Goal: Transaction & Acquisition: Purchase product/service

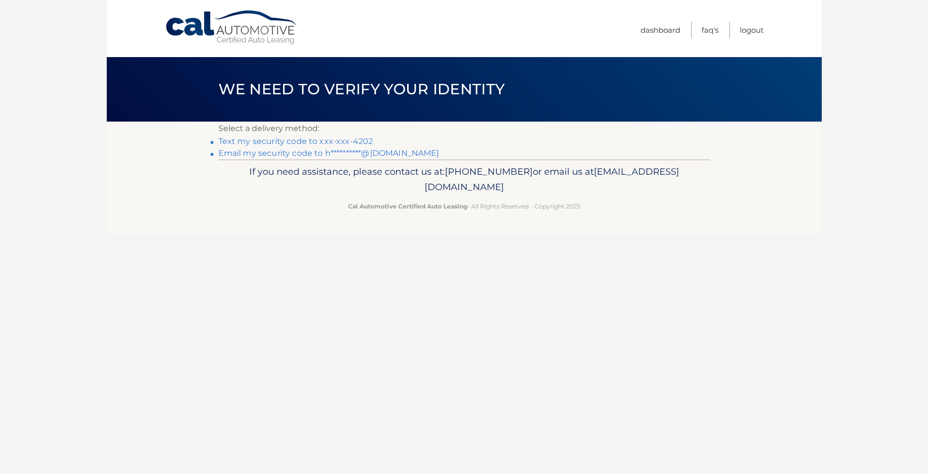
click at [328, 139] on link "Text my security code to xxx-xxx-4202" at bounding box center [295, 141] width 155 height 9
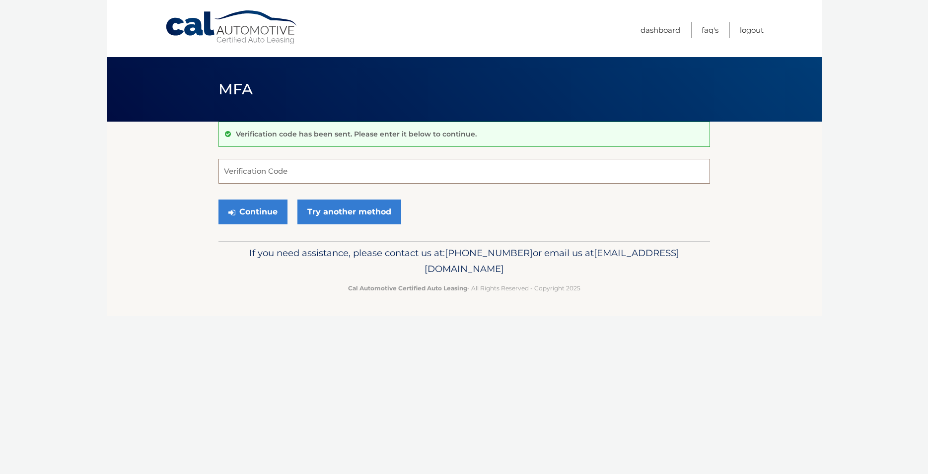
click at [329, 172] on input "Verification Code" at bounding box center [463, 171] width 491 height 25
type input "533240"
click at [282, 211] on button "Continue" at bounding box center [252, 212] width 69 height 25
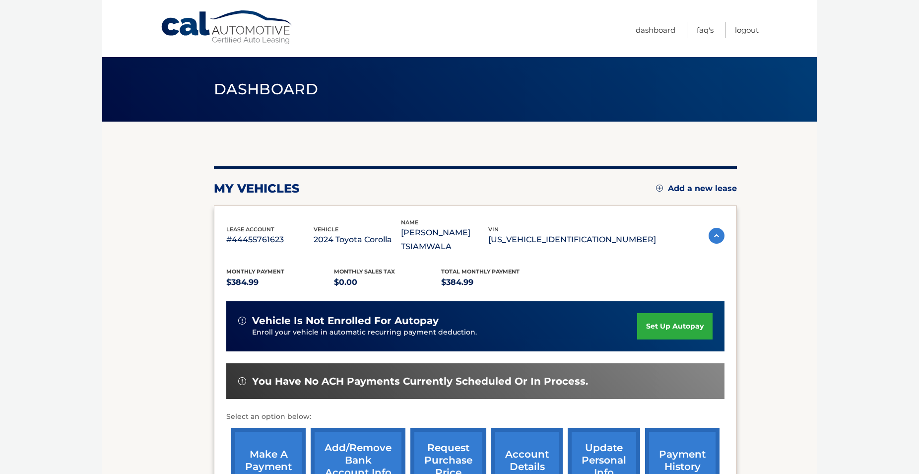
click at [276, 464] on link "make a payment" at bounding box center [268, 460] width 74 height 65
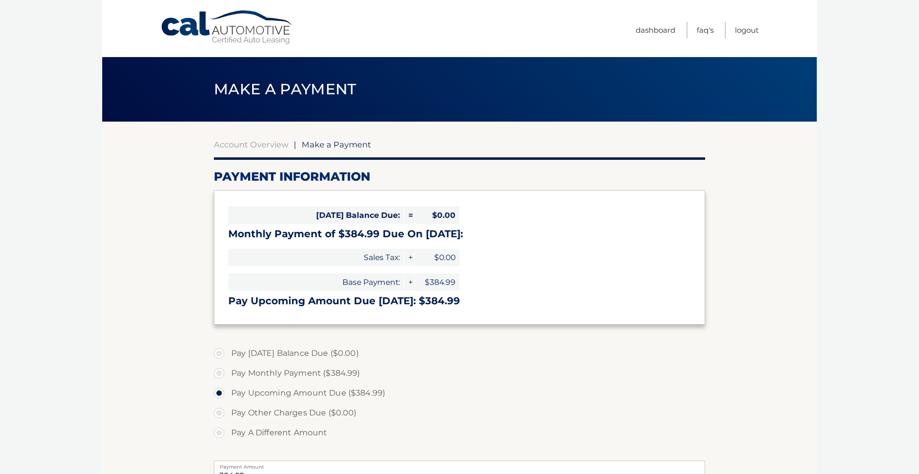
select select "ZjM2MTUyZDAtZmZiNS00Y2Y5LTgzYzItMzU4MzlhZmI0OTQ4"
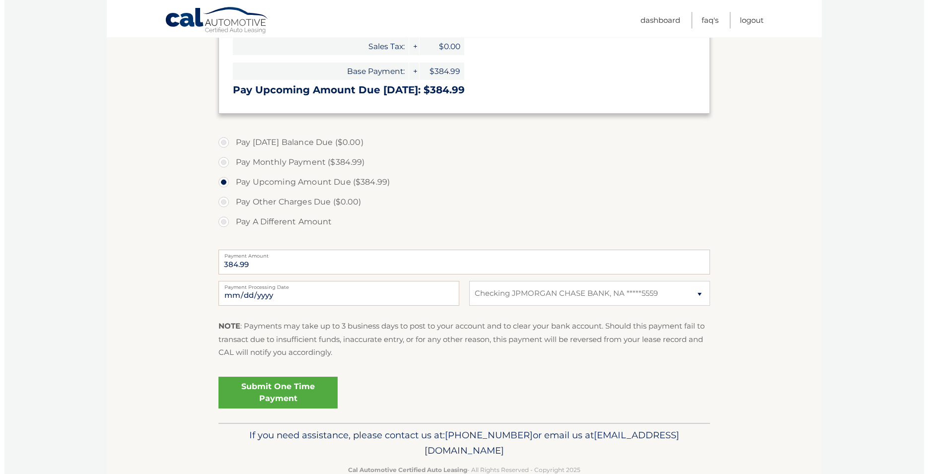
scroll to position [217, 0]
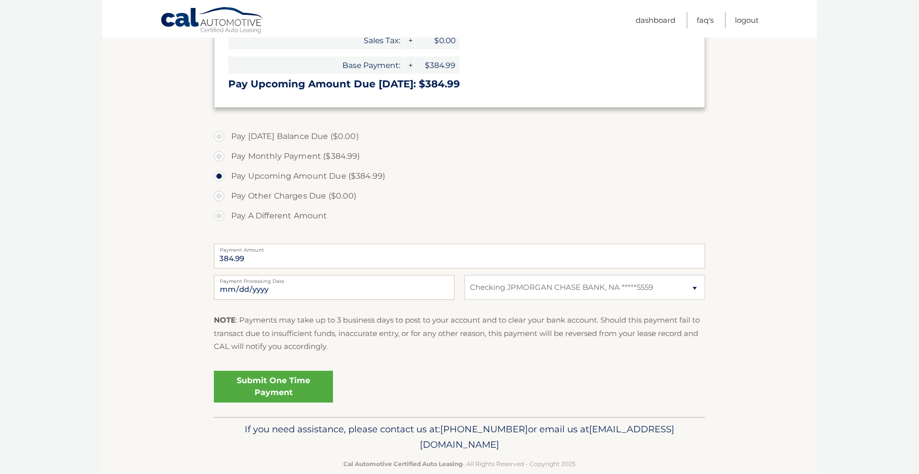
click at [262, 397] on link "Submit One Time Payment" at bounding box center [273, 387] width 119 height 32
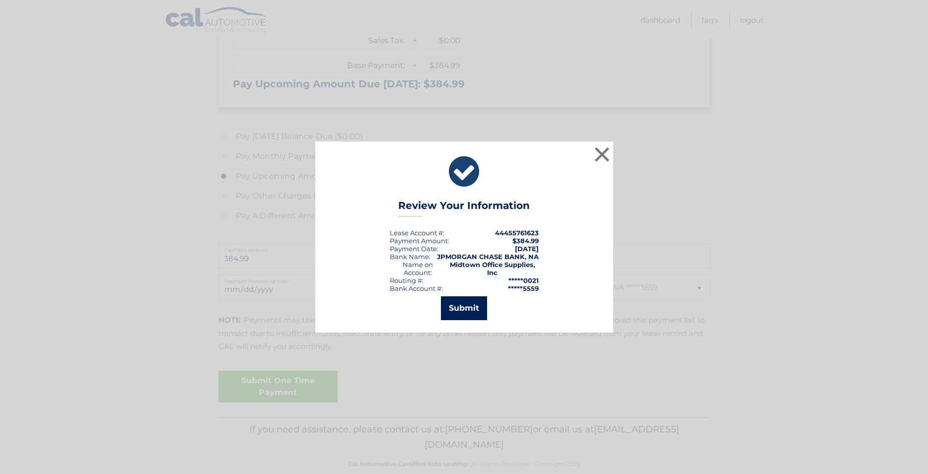
click at [467, 302] on button "Submit" at bounding box center [464, 308] width 46 height 24
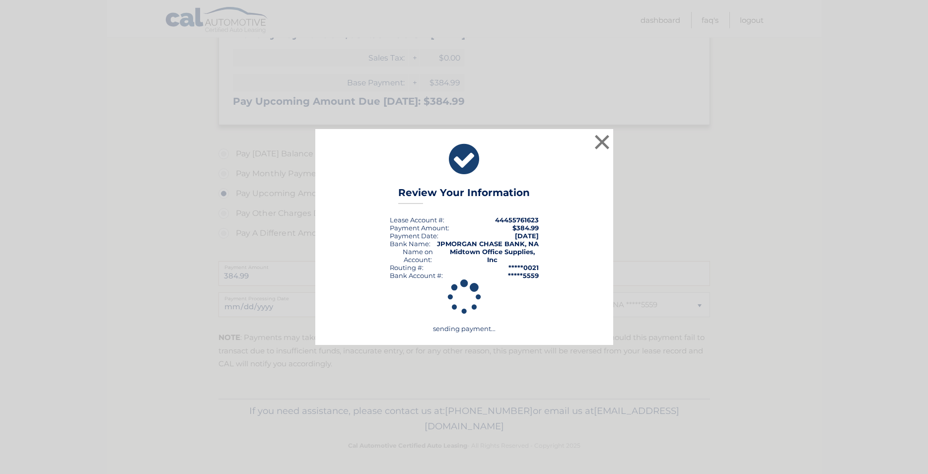
scroll to position [200, 0]
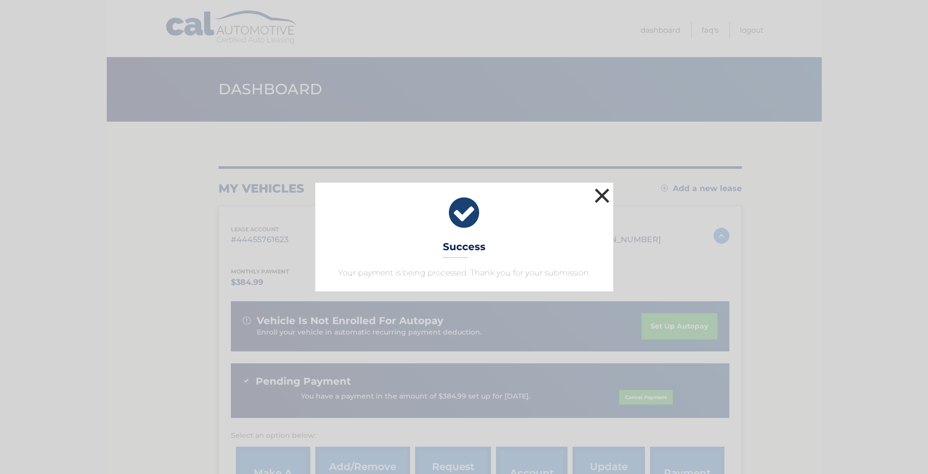
click at [604, 202] on button "×" at bounding box center [602, 196] width 20 height 20
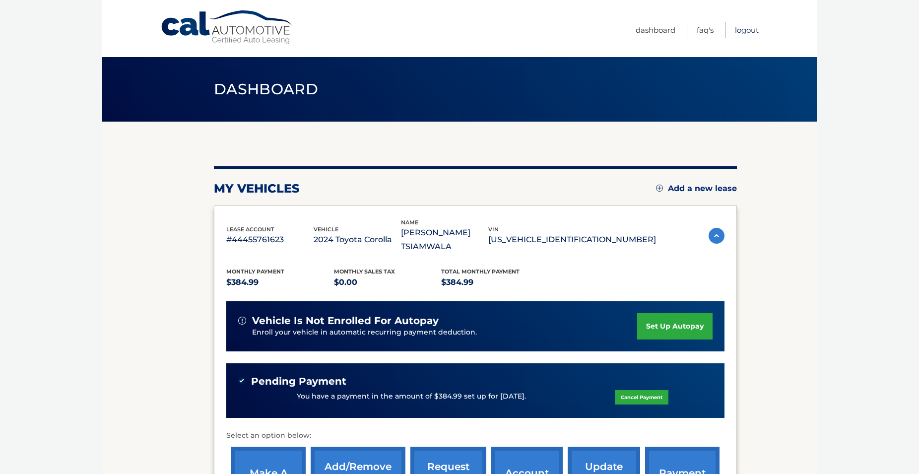
drag, startPoint x: 750, startPoint y: 30, endPoint x: 585, endPoint y: 48, distance: 165.8
click at [748, 30] on link "Logout" at bounding box center [747, 30] width 24 height 16
